Goal: Transaction & Acquisition: Purchase product/service

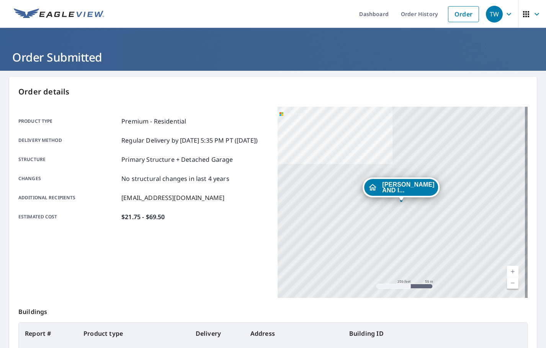
scroll to position [77, 0]
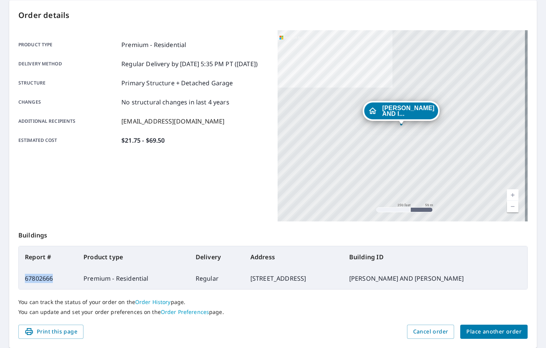
click at [480, 329] on span "Place another order" at bounding box center [493, 332] width 55 height 10
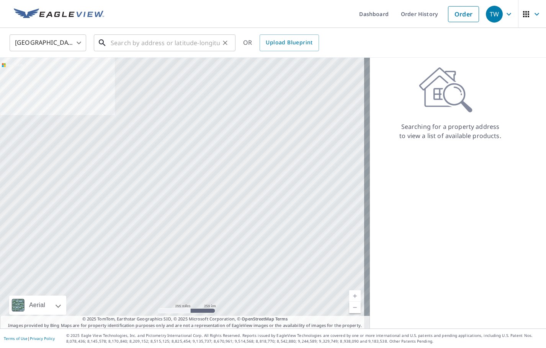
click at [128, 45] on input "text" at bounding box center [165, 42] width 109 height 21
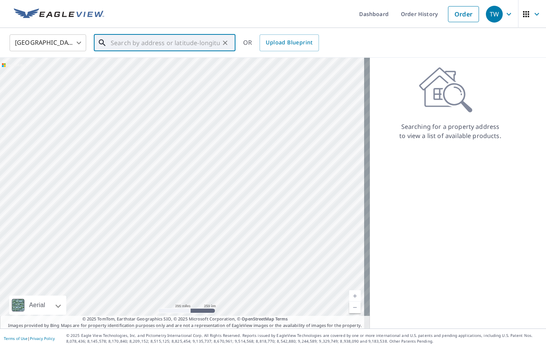
paste input "[STREET_ADDRESS][PERSON_NAME][PERSON_NAME]"
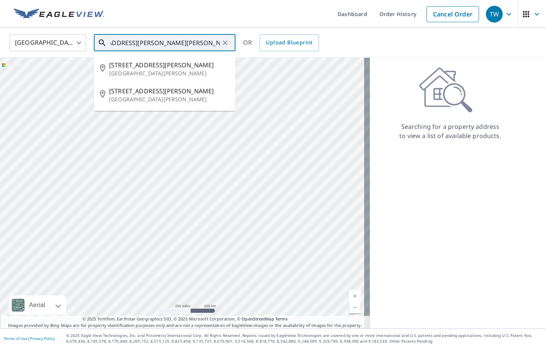
type input "[STREET_ADDRESS][PERSON_NAME][PERSON_NAME]"
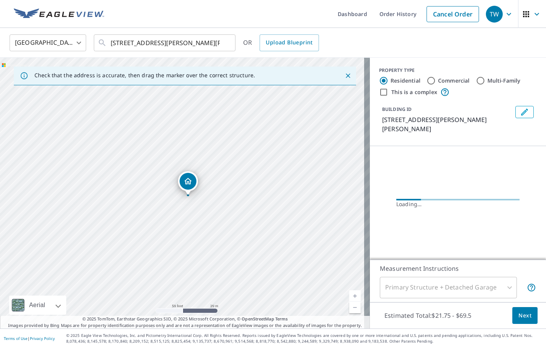
drag, startPoint x: 233, startPoint y: 239, endPoint x: 148, endPoint y: 222, distance: 86.6
click at [148, 222] on div "[STREET_ADDRESS][PERSON_NAME][PERSON_NAME]" at bounding box center [185, 193] width 370 height 271
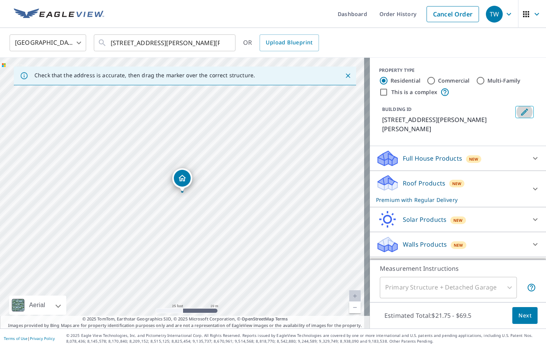
click at [515, 113] on button "Edit building 1" at bounding box center [524, 112] width 18 height 12
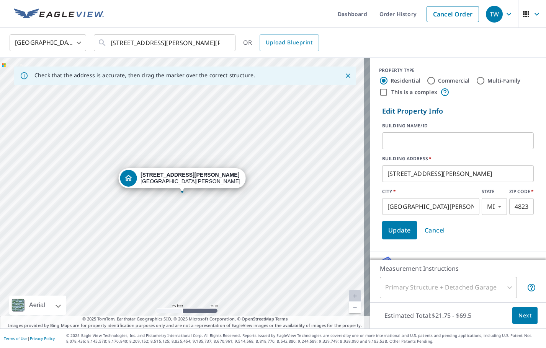
click at [445, 143] on input "text" at bounding box center [458, 140] width 152 height 21
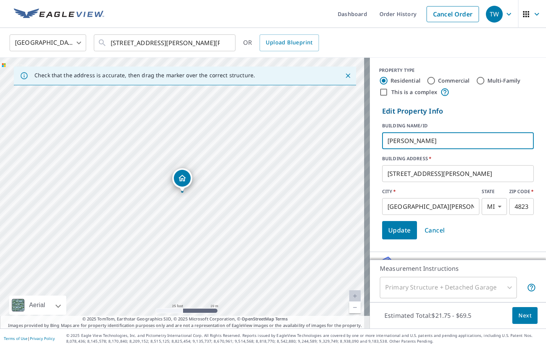
type input "[PERSON_NAME]"
click at [402, 235] on span "Update" at bounding box center [399, 230] width 23 height 11
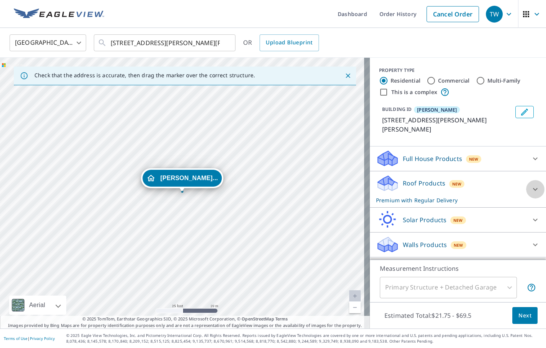
click at [532, 188] on icon at bounding box center [535, 189] width 9 height 9
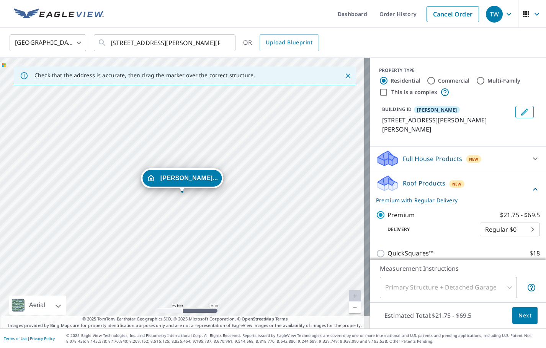
click at [521, 311] on span "Next" at bounding box center [524, 316] width 13 height 10
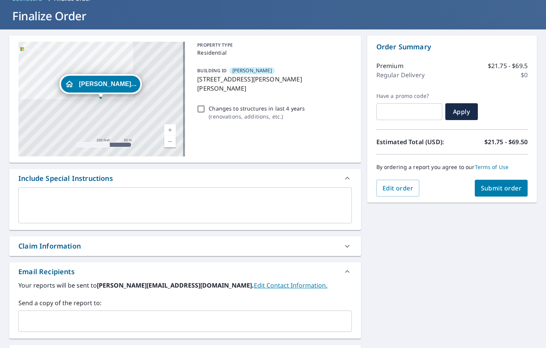
scroll to position [115, 0]
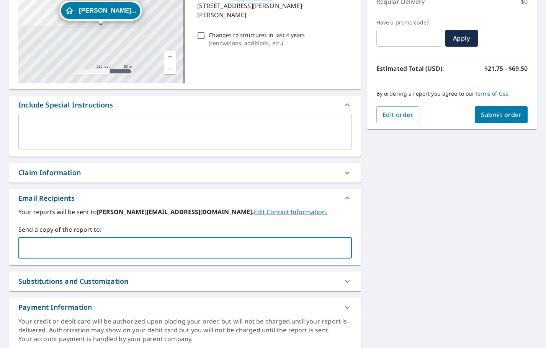
click at [47, 250] on input "text" at bounding box center [179, 248] width 315 height 15
type input "[PERSON_NAME][EMAIL_ADDRESS][DOMAIN_NAME]"
click at [482, 118] on span "Submit order" at bounding box center [501, 115] width 41 height 8
checkbox input "true"
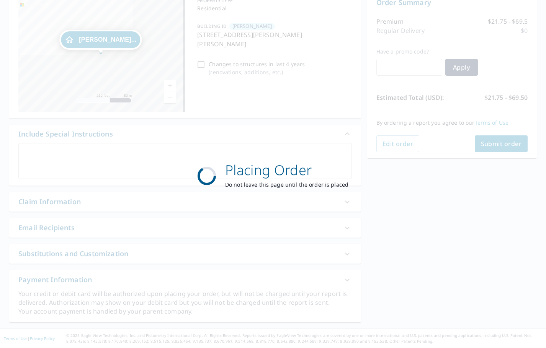
scroll to position [86, 0]
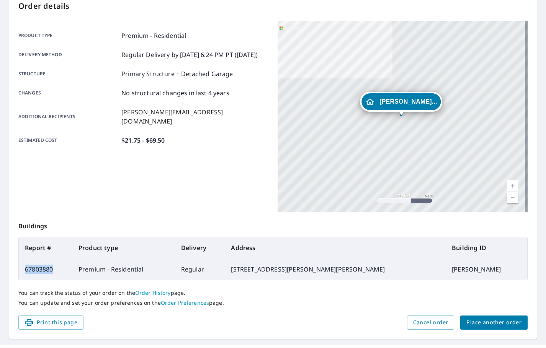
click at [24, 270] on td "67803880" at bounding box center [46, 269] width 54 height 21
drag, startPoint x: 24, startPoint y: 270, endPoint x: 50, endPoint y: 278, distance: 27.1
click at [50, 278] on td "67803880" at bounding box center [46, 269] width 54 height 21
drag, startPoint x: 53, startPoint y: 272, endPoint x: 26, endPoint y: 269, distance: 27.7
click at [26, 269] on td "67803880" at bounding box center [46, 269] width 54 height 21
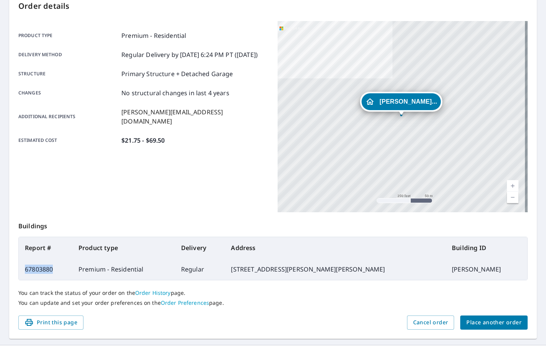
copy td "67803880"
click at [467, 324] on span "Place another order" at bounding box center [493, 323] width 55 height 10
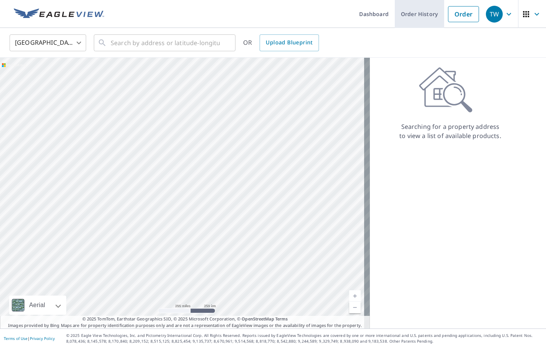
click at [404, 16] on link "Order History" at bounding box center [419, 14] width 49 height 28
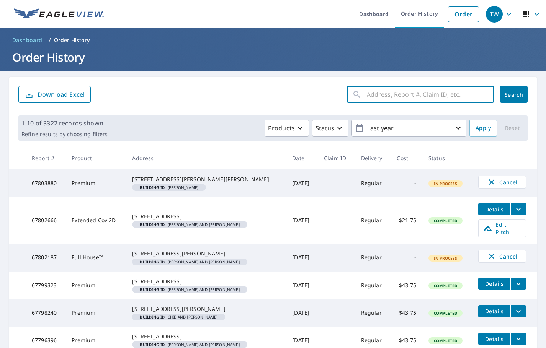
click at [374, 96] on input "text" at bounding box center [430, 94] width 127 height 21
paste input "67776366"
type input "67776366"
click button "Search" at bounding box center [514, 94] width 28 height 17
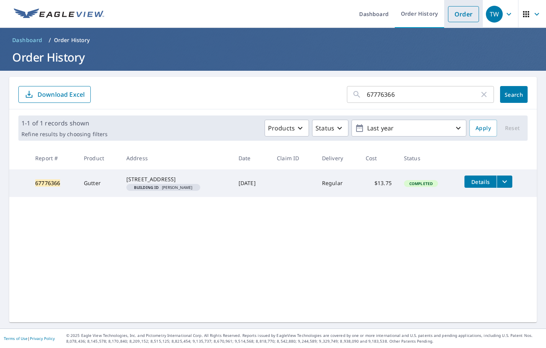
click at [448, 17] on link "Order" at bounding box center [463, 14] width 31 height 16
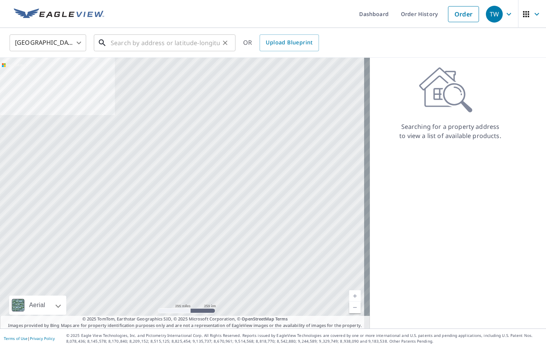
click at [148, 40] on input "text" at bounding box center [165, 42] width 109 height 21
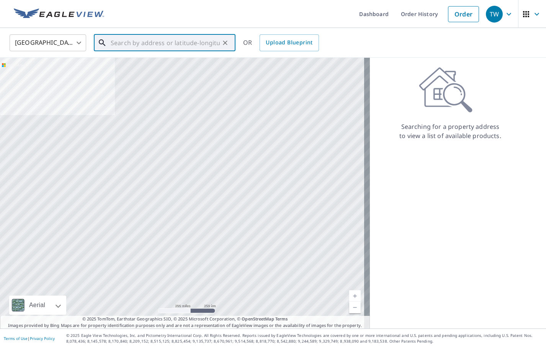
paste input "[STREET_ADDRESS]"
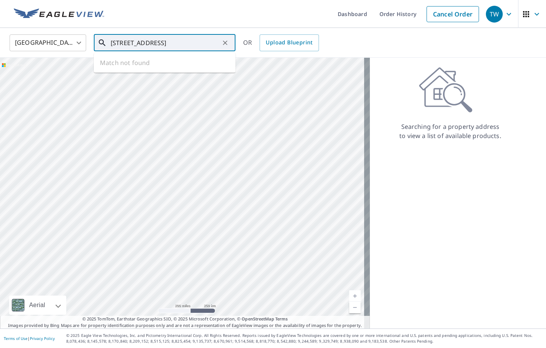
scroll to position [0, 4]
type input "[STREET_ADDRESS]"
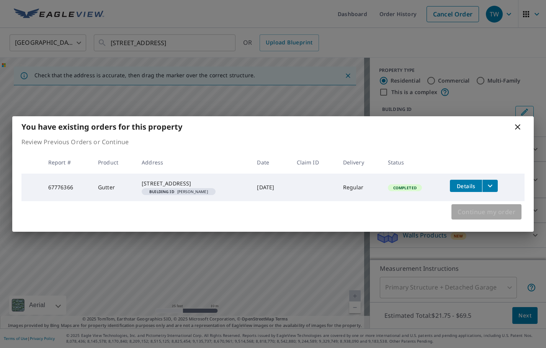
click at [489, 217] on span "Continue my order" at bounding box center [486, 212] width 58 height 11
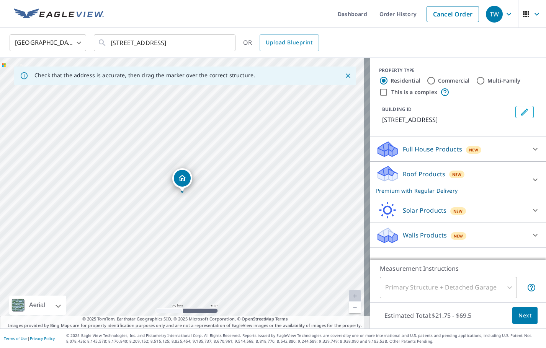
click at [515, 112] on button "Edit building 1" at bounding box center [524, 112] width 18 height 12
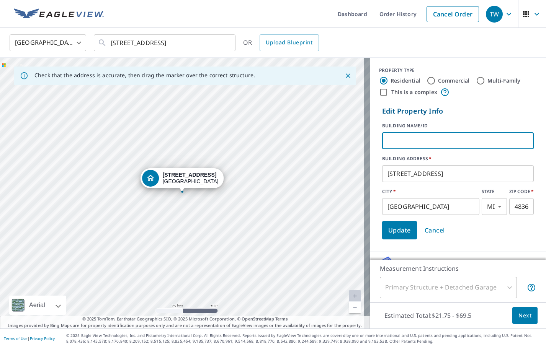
click at [449, 145] on input "text" at bounding box center [458, 140] width 152 height 21
type input "[PERSON_NAME]"
click at [396, 234] on span "Update" at bounding box center [399, 230] width 23 height 11
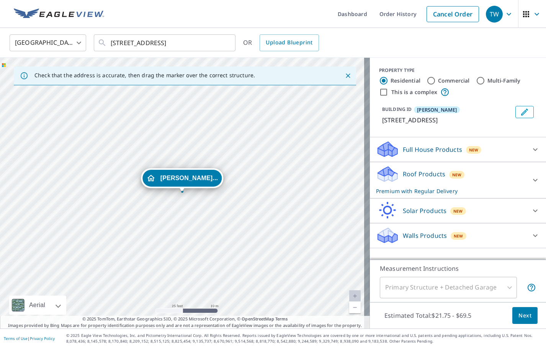
click at [531, 181] on icon at bounding box center [535, 180] width 9 height 9
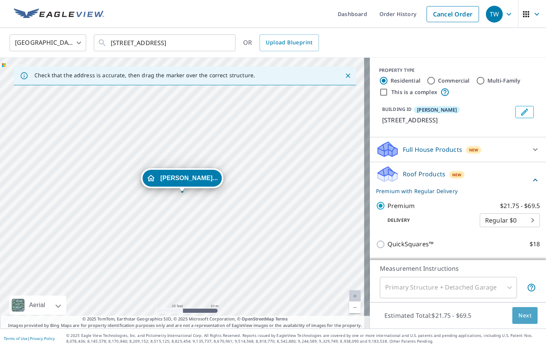
click at [512, 316] on button "Next" at bounding box center [524, 315] width 25 height 17
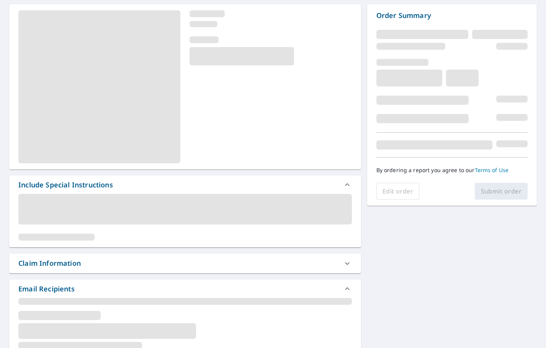
scroll to position [115, 0]
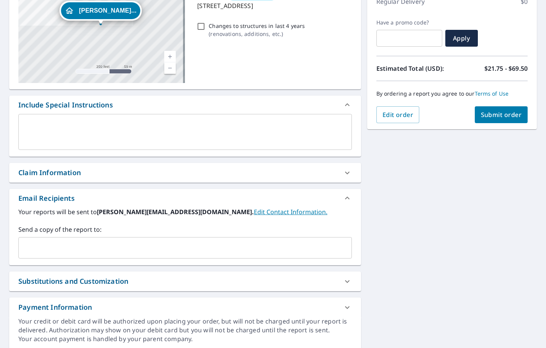
click at [31, 254] on input "text" at bounding box center [179, 248] width 315 height 15
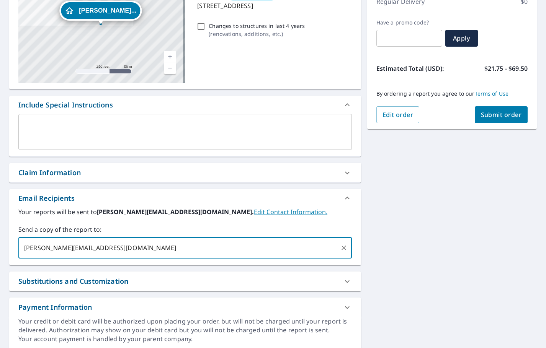
type input "[PERSON_NAME][EMAIL_ADDRESS][DOMAIN_NAME]"
click at [493, 123] on div "Order Summary Premium $21.75 - $69.5 Regular Delivery $0 Have a promo code? ​ A…" at bounding box center [452, 45] width 170 height 167
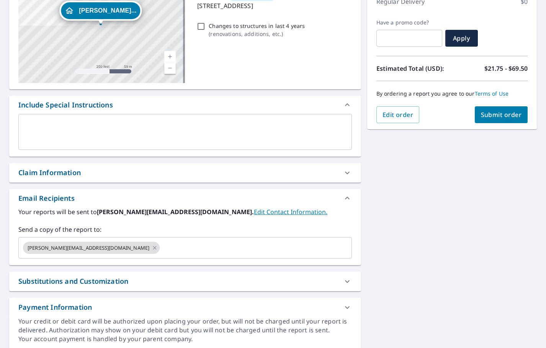
click at [492, 120] on button "Submit order" at bounding box center [501, 114] width 53 height 17
checkbox input "true"
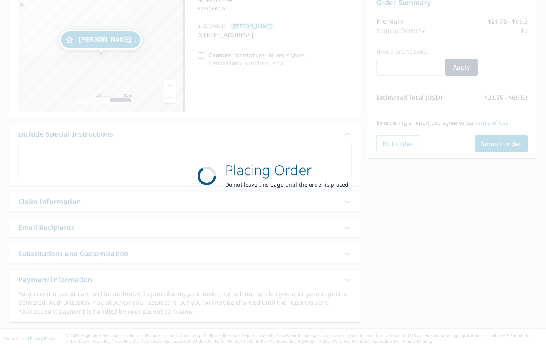
scroll to position [86, 0]
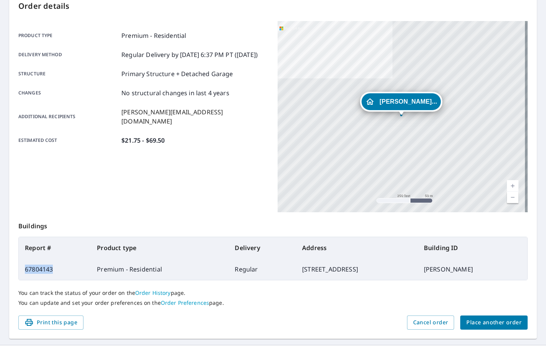
drag, startPoint x: 64, startPoint y: 267, endPoint x: 26, endPoint y: 268, distance: 37.2
click at [26, 268] on td "67804143" at bounding box center [55, 269] width 72 height 21
copy td "67804143"
